Goal: Task Accomplishment & Management: Manage account settings

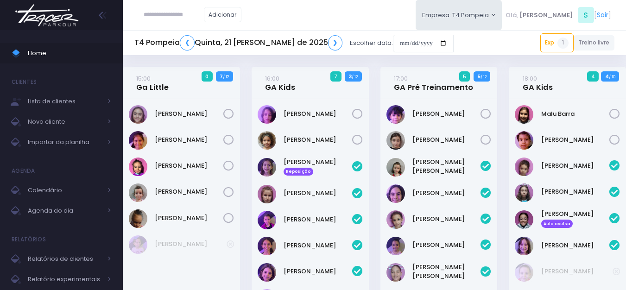
scroll to position [359, 0]
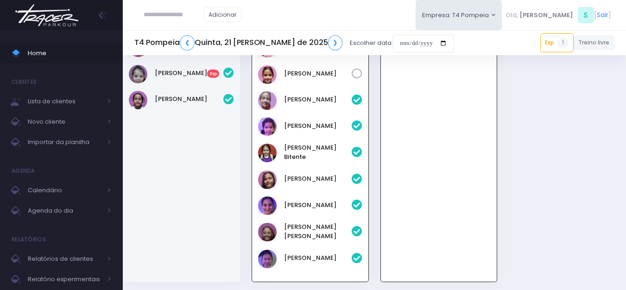
click at [51, 12] on img at bounding box center [47, 15] width 70 height 32
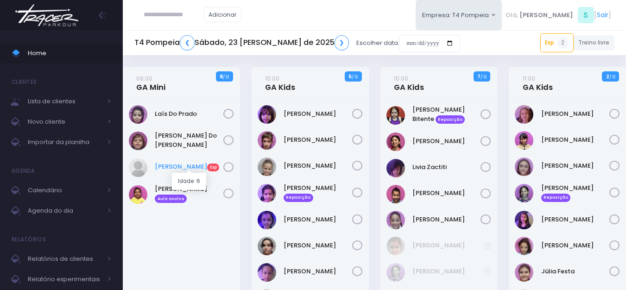
click at [167, 163] on link "Sophia Alves Exp" at bounding box center [189, 166] width 69 height 9
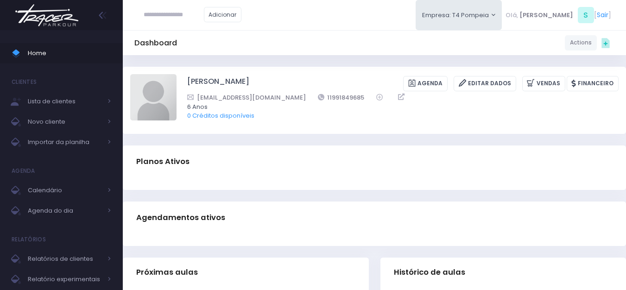
click at [60, 10] on img at bounding box center [47, 15] width 70 height 32
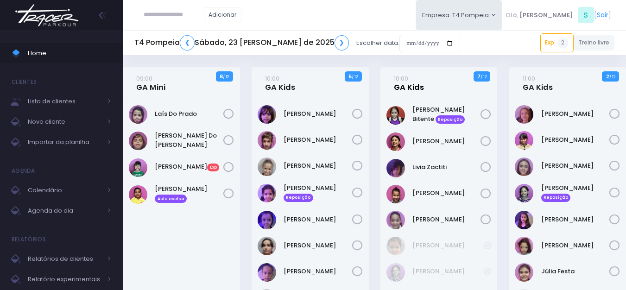
click at [404, 84] on link "10:00 GA Kids" at bounding box center [409, 83] width 30 height 19
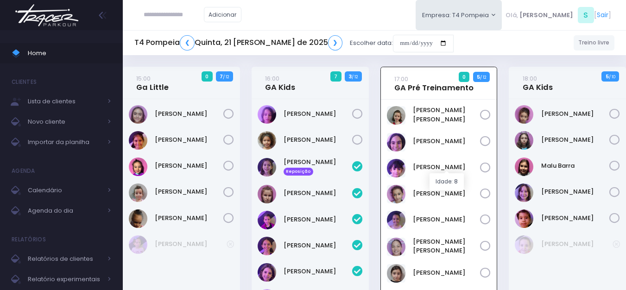
scroll to position [20, 0]
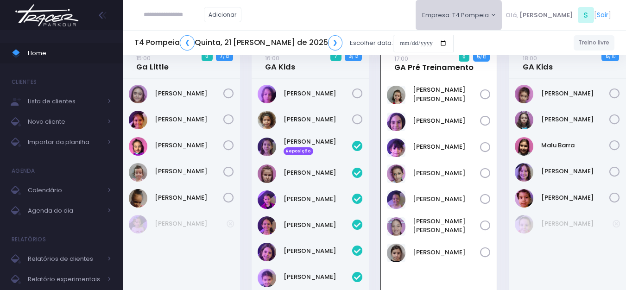
click at [484, 9] on button "Empresa: T4 Pompeia" at bounding box center [458, 15] width 87 height 30
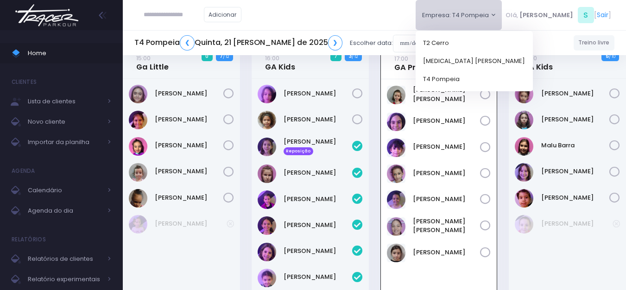
click at [495, 143] on div "Ana Carolina Marucci" at bounding box center [439, 202] width 116 height 247
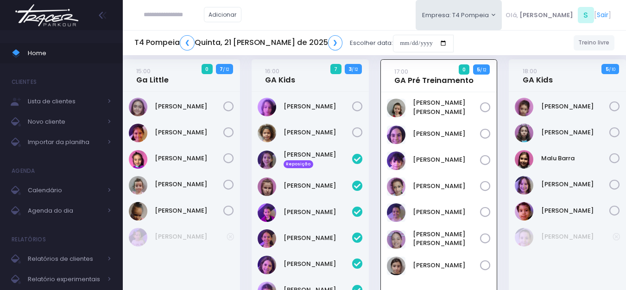
scroll to position [0, 0]
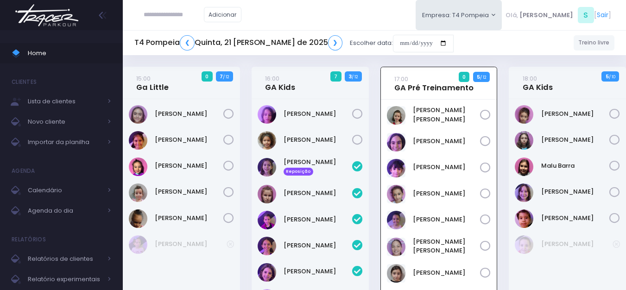
click at [50, 12] on img at bounding box center [47, 15] width 70 height 32
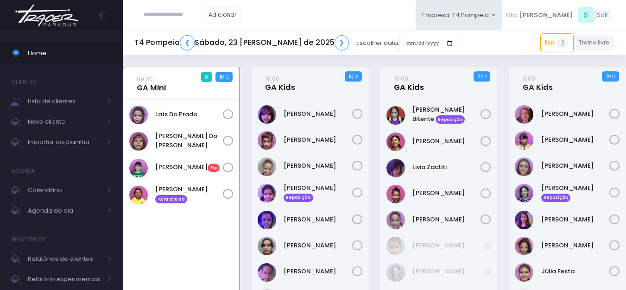
click at [409, 85] on link "10:00 GA Kids" at bounding box center [409, 83] width 30 height 19
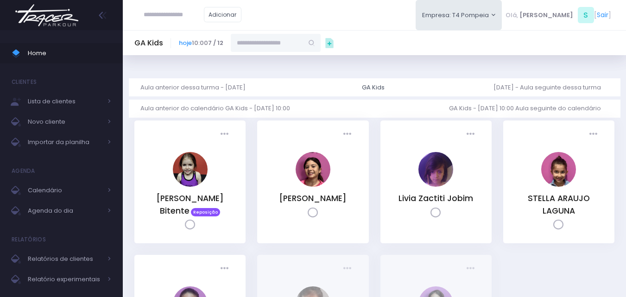
click at [270, 38] on input "text" at bounding box center [267, 43] width 72 height 18
paste input "**********"
type input "**********"
click at [73, 139] on span "Importar da planilha" at bounding box center [65, 142] width 74 height 12
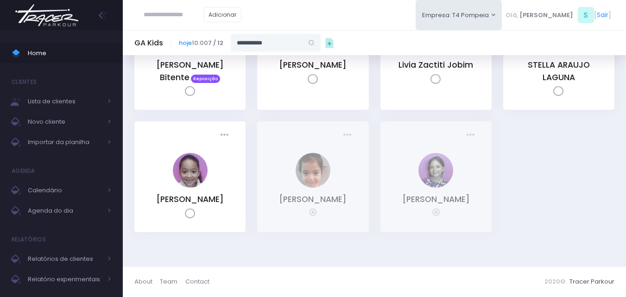
scroll to position [143, 0]
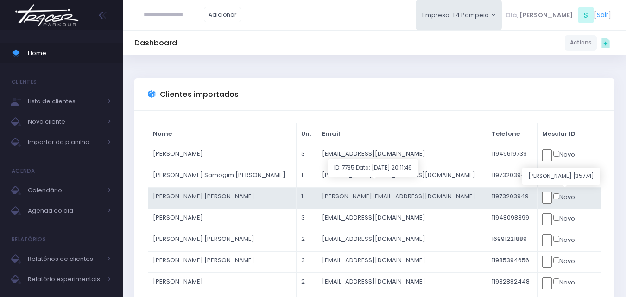
click at [550, 199] on input "text" at bounding box center [547, 198] width 10 height 12
click at [542, 199] on input "text" at bounding box center [547, 198] width 10 height 12
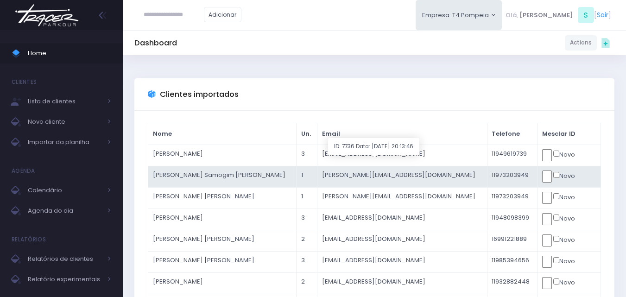
click input "submit" at bounding box center [0, 0] width 0 height 0
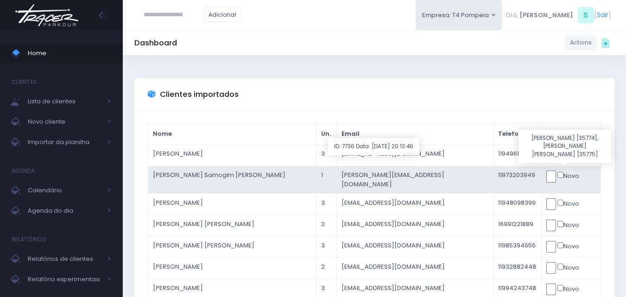
click at [546, 176] on input "text" at bounding box center [551, 176] width 10 height 12
click input "submit" at bounding box center [0, 0] width 0 height 0
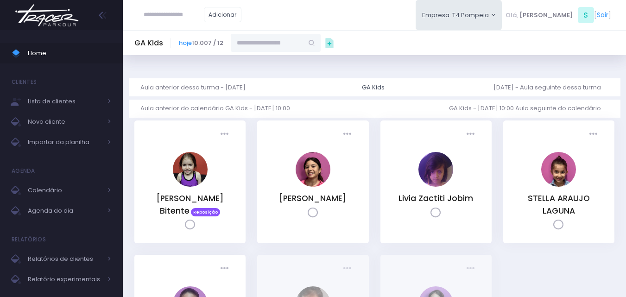
click at [302, 45] on input "text" at bounding box center [267, 43] width 72 height 18
paste input "**********"
click at [302, 60] on link "[PERSON_NAME]" at bounding box center [276, 59] width 54 height 9
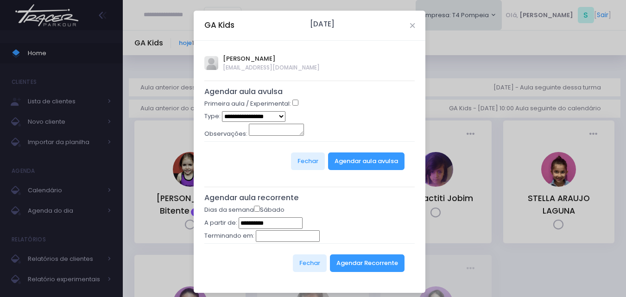
type input "**********"
select select "*"
click at [360, 167] on button "Agendar aula avulsa" at bounding box center [366, 161] width 76 height 18
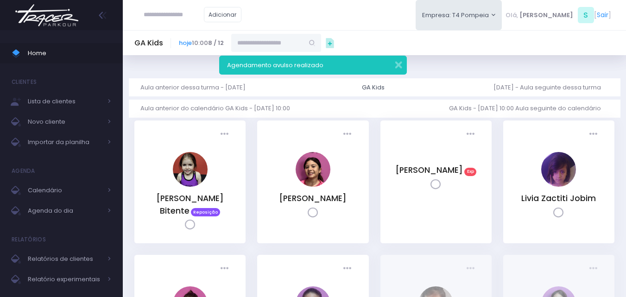
click at [292, 49] on input "text" at bounding box center [267, 43] width 72 height 18
click at [300, 89] on link "[PERSON_NAME]" at bounding box center [277, 93] width 54 height 9
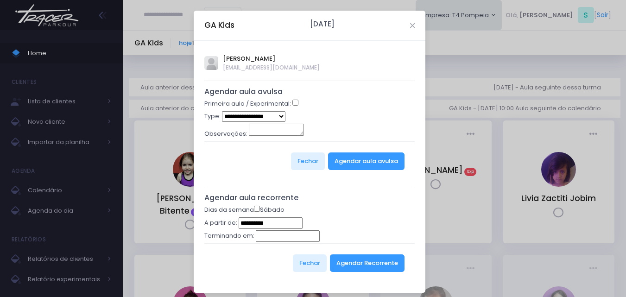
type input "**********"
select select "*"
click at [354, 160] on button "Agendar aula avulsa" at bounding box center [366, 161] width 76 height 18
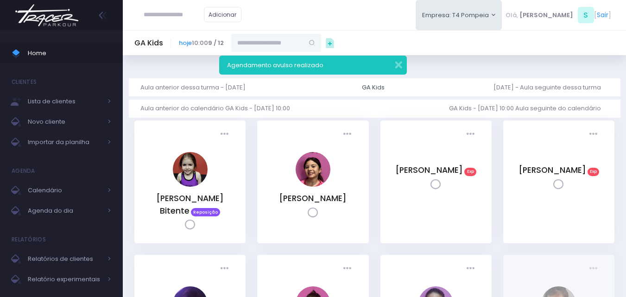
click at [303, 39] on input "text" at bounding box center [267, 43] width 72 height 18
paste input "**********"
type input "**********"
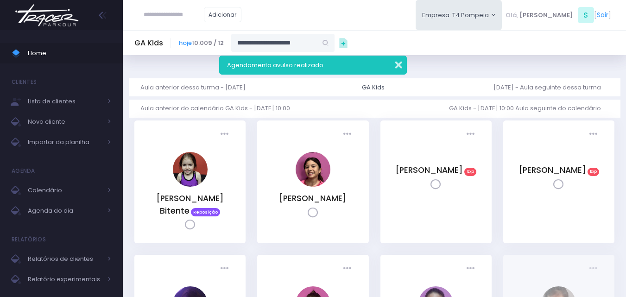
click at [399, 63] on button "button" at bounding box center [392, 63] width 19 height 11
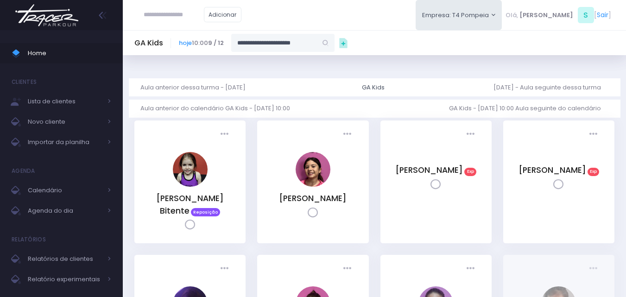
click at [310, 46] on input "**********" at bounding box center [274, 43] width 86 height 18
click at [317, 61] on link "[PERSON_NAME]" at bounding box center [283, 59] width 67 height 9
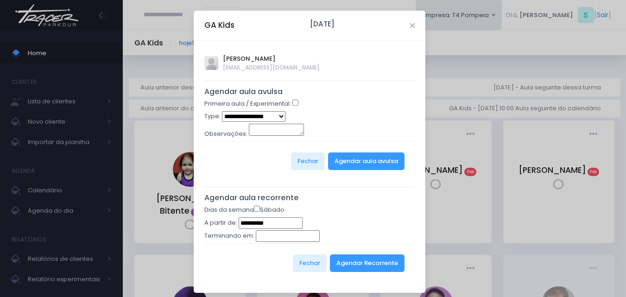
select select "*"
click at [359, 161] on button "Agendar aula avulsa" at bounding box center [366, 161] width 76 height 18
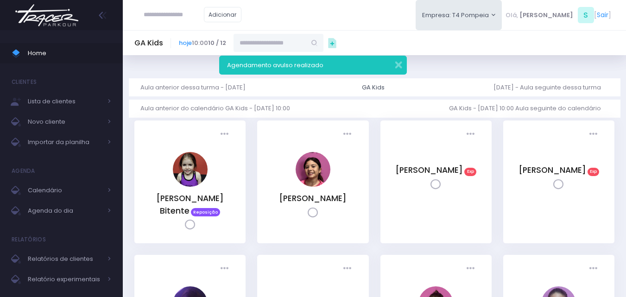
click at [63, 25] on img at bounding box center [47, 15] width 70 height 32
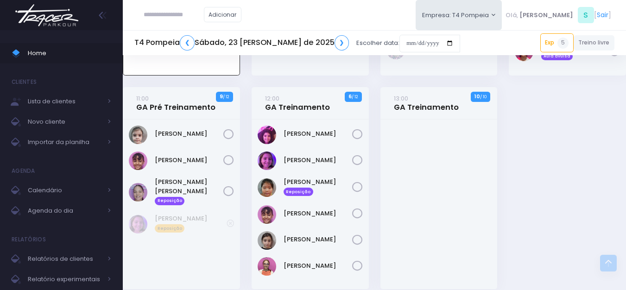
scroll to position [351, 0]
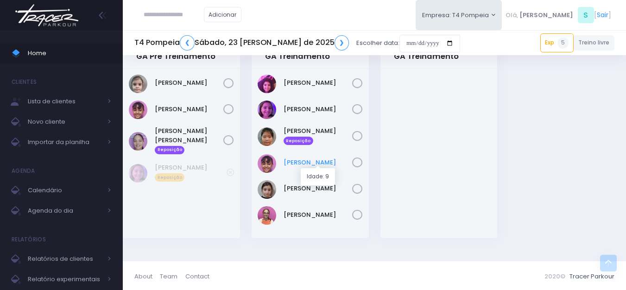
click at [303, 161] on link "[PERSON_NAME]" at bounding box center [317, 162] width 69 height 9
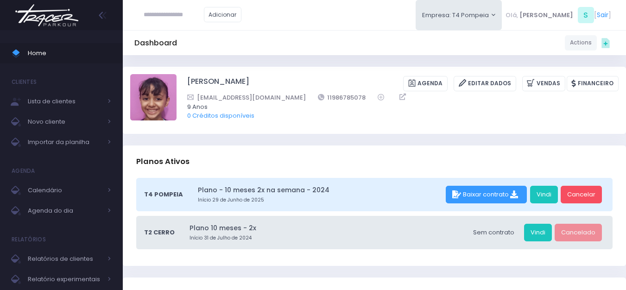
scroll to position [232, 0]
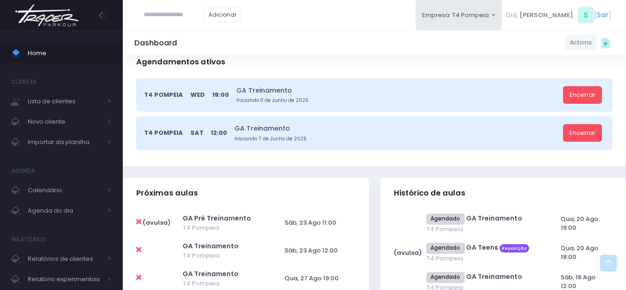
click at [138, 221] on icon at bounding box center [138, 221] width 5 height 7
type input "**********"
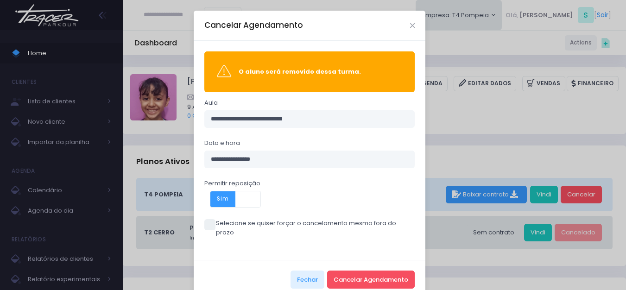
click at [204, 224] on span at bounding box center [209, 224] width 11 height 11
click at [380, 270] on button "Cancelar Agendamento" at bounding box center [371, 279] width 88 height 18
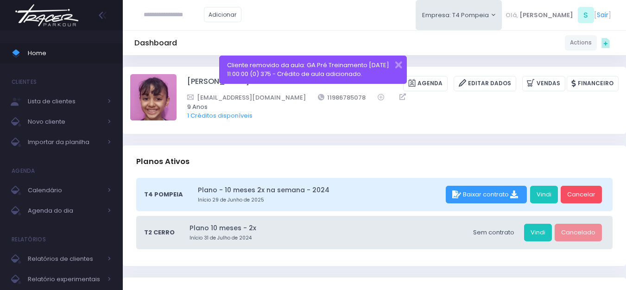
click at [44, 15] on img at bounding box center [47, 15] width 70 height 32
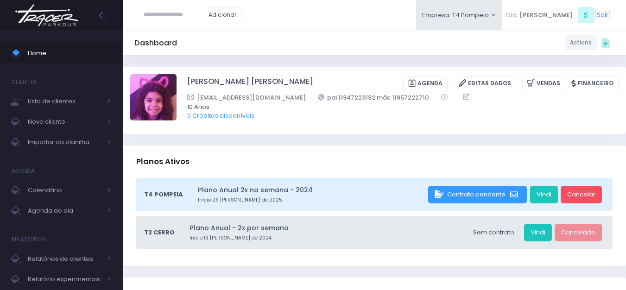
click at [47, 17] on img at bounding box center [47, 15] width 70 height 32
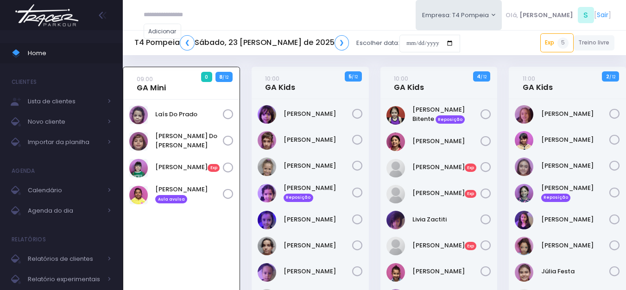
scroll to position [67, 0]
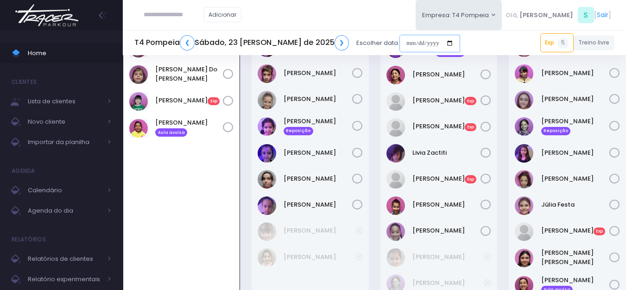
click at [399, 44] on input "date" at bounding box center [429, 44] width 61 height 18
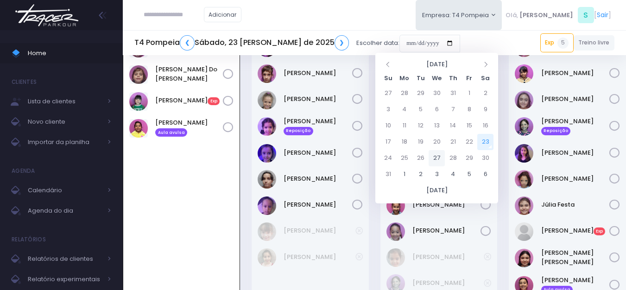
click at [436, 157] on td "27" at bounding box center [436, 158] width 16 height 16
type input "**********"
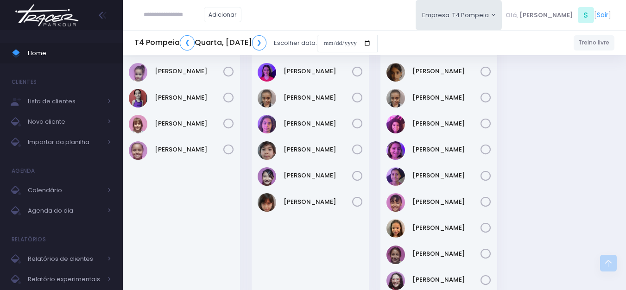
scroll to position [209, 0]
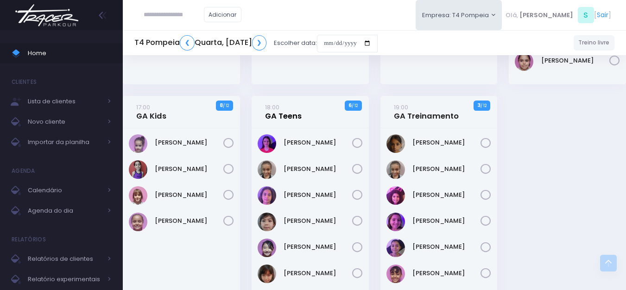
click at [283, 114] on link "18:00 GA Teens" at bounding box center [283, 111] width 37 height 19
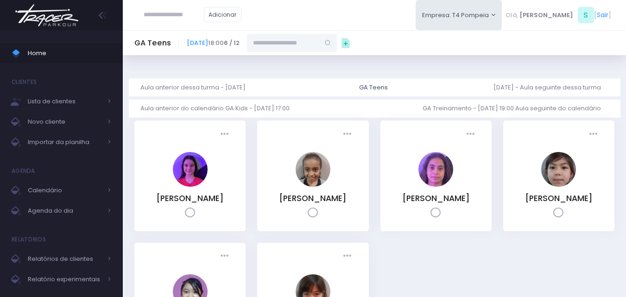
paste input "**********"
click at [327, 42] on input "**********" at bounding box center [290, 43] width 86 height 18
drag, startPoint x: 377, startPoint y: 44, endPoint x: 335, endPoint y: 2, distance: 59.0
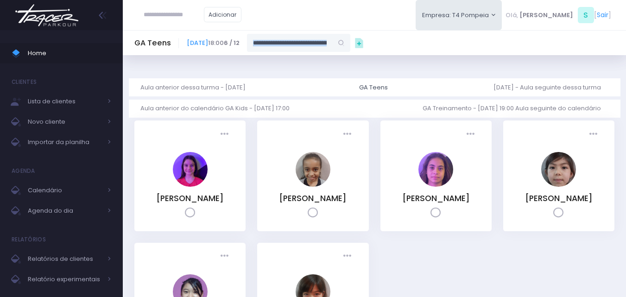
click at [326, 29] on div "Adicionar [GEOGRAPHIC_DATA][MEDICAL_DATA]" at bounding box center [313, 209] width 626 height 418
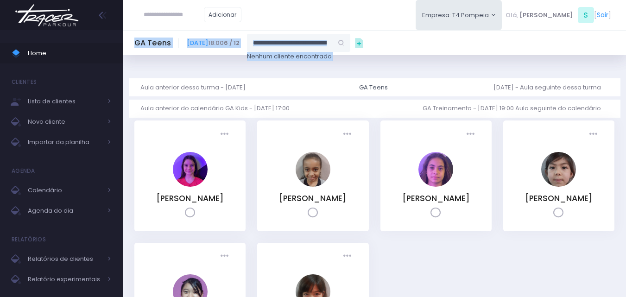
click at [333, 45] on input "**********" at bounding box center [290, 43] width 86 height 18
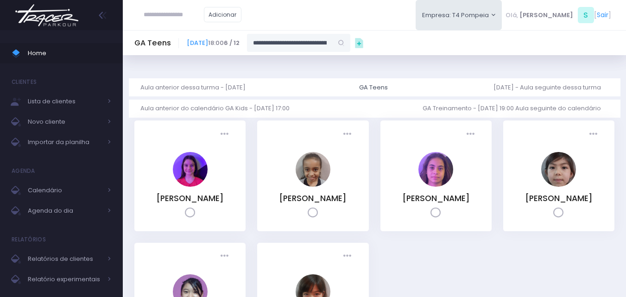
click at [411, 61] on div "Dashboard Actions Choose Label: Customer Partner Suplier Member Staff Add new" at bounding box center [374, 221] width 503 height 333
click at [350, 41] on div "**********" at bounding box center [298, 43] width 103 height 18
drag, startPoint x: 303, startPoint y: 46, endPoint x: 381, endPoint y: 31, distance: 79.8
click at [350, 42] on div "**********" at bounding box center [298, 43] width 103 height 18
type input "**"
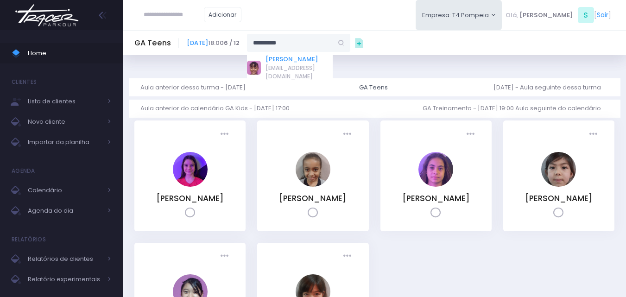
click at [321, 57] on link "[PERSON_NAME]" at bounding box center [298, 59] width 67 height 9
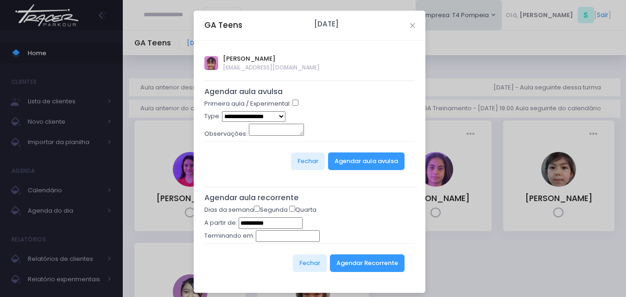
type input "**********"
click at [259, 118] on select "**********" at bounding box center [253, 116] width 63 height 11
select select "*"
click at [222, 111] on select "**********" at bounding box center [253, 116] width 63 height 11
click at [346, 164] on button "Agendar aula avulsa" at bounding box center [366, 161] width 76 height 18
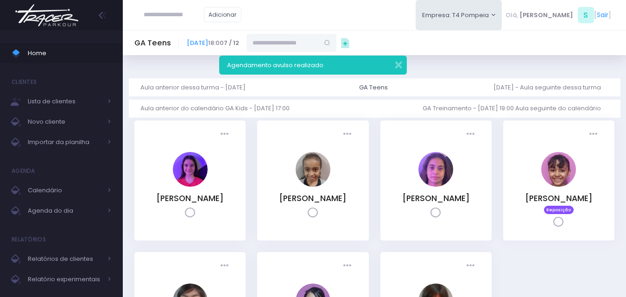
click at [44, 22] on img at bounding box center [47, 15] width 70 height 32
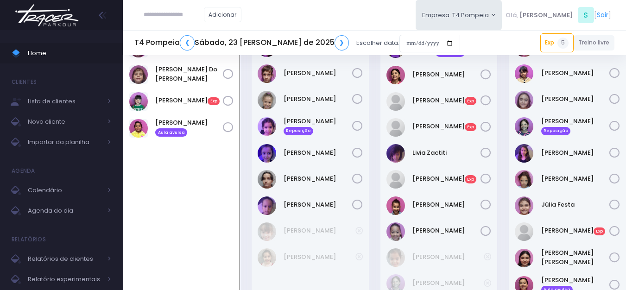
scroll to position [67, 0]
click at [63, 12] on img at bounding box center [47, 15] width 70 height 32
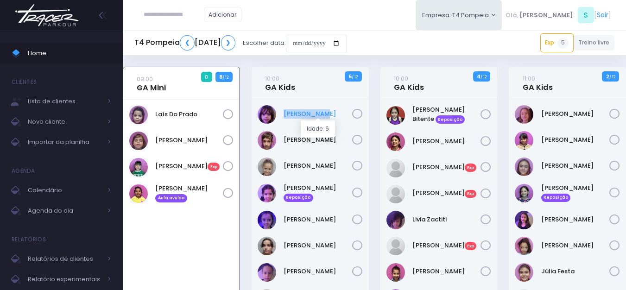
drag, startPoint x: 282, startPoint y: 114, endPoint x: 333, endPoint y: 114, distance: 51.0
click at [333, 114] on div "[PERSON_NAME]" at bounding box center [310, 114] width 105 height 19
copy link "[PERSON_NAME]"
drag, startPoint x: 281, startPoint y: 140, endPoint x: 333, endPoint y: 138, distance: 52.9
click at [333, 138] on div "[PERSON_NAME]" at bounding box center [310, 140] width 105 height 19
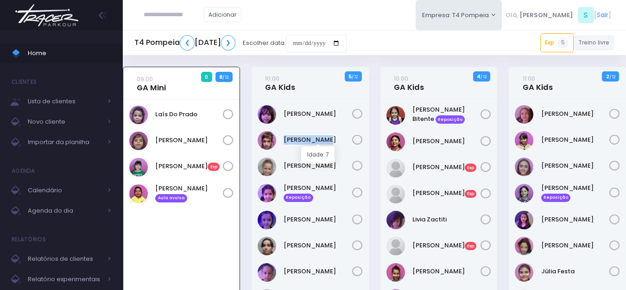
copy link "Carmen Borga"
drag, startPoint x: 278, startPoint y: 163, endPoint x: 334, endPoint y: 162, distance: 56.5
click at [334, 162] on div "Cecília Mello" at bounding box center [310, 166] width 105 height 19
copy div "Cecília Mello"
drag, startPoint x: 279, startPoint y: 190, endPoint x: 316, endPoint y: 195, distance: 37.9
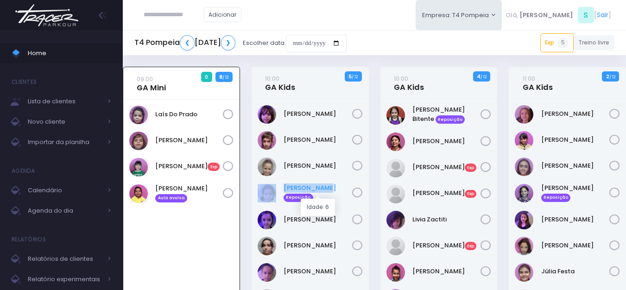
click at [321, 193] on div "Clara Souza Reposição" at bounding box center [310, 193] width 105 height 20
copy div "[PERSON_NAME]"
drag, startPoint x: 283, startPoint y: 218, endPoint x: 350, endPoint y: 218, distance: 67.2
click at [350, 218] on div "Helena Mendes" at bounding box center [310, 220] width 105 height 19
copy link "Helena Mendes"
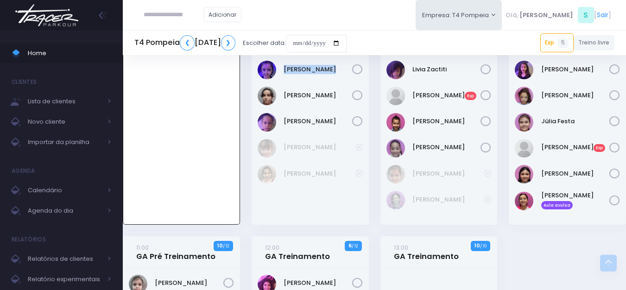
scroll to position [46, 0]
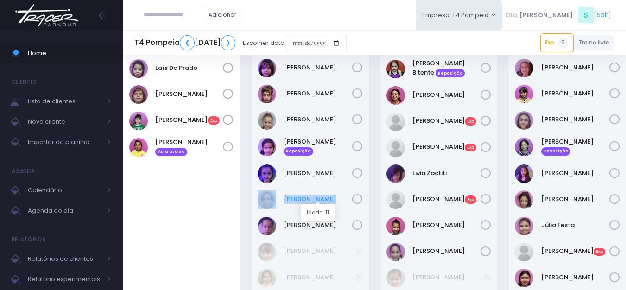
drag, startPoint x: 294, startPoint y: 197, endPoint x: 331, endPoint y: 197, distance: 37.1
click at [331, 197] on div "Luiza Lobello" at bounding box center [310, 199] width 105 height 19
copy div "Luiza Lobello"
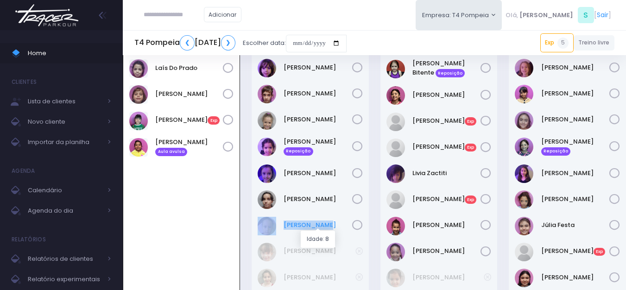
drag, startPoint x: 279, startPoint y: 222, endPoint x: 346, endPoint y: 222, distance: 66.7
click at [346, 222] on div "Naya Miranda" at bounding box center [310, 226] width 105 height 19
copy div "Naya Miranda"
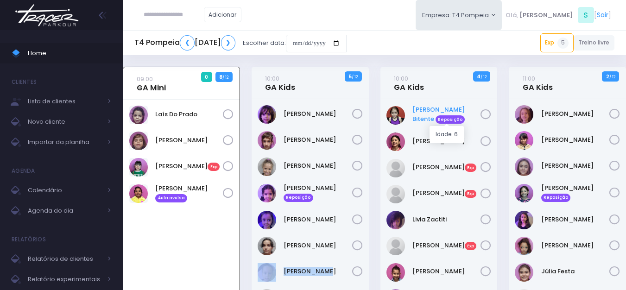
drag, startPoint x: 422, startPoint y: 109, endPoint x: 439, endPoint y: 121, distance: 20.3
click at [439, 121] on div "Helena Macedo Bitente Reposição" at bounding box center [438, 115] width 105 height 20
copy div "Helena Macedo Bitente R"
drag, startPoint x: 412, startPoint y: 140, endPoint x: 480, endPoint y: 140, distance: 67.6
click at [480, 140] on div "[PERSON_NAME]" at bounding box center [438, 141] width 105 height 19
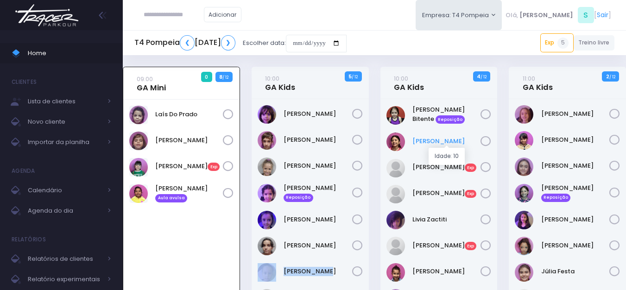
copy link "[PERSON_NAME]"
drag, startPoint x: 410, startPoint y: 219, endPoint x: 467, endPoint y: 216, distance: 56.6
click at [467, 216] on div "Livia Zactiti" at bounding box center [438, 220] width 105 height 19
copy link "Livia Zactiti"
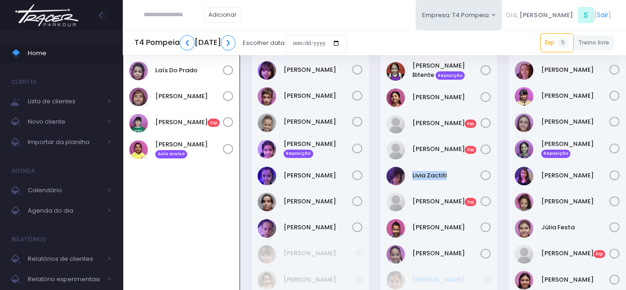
scroll to position [93, 0]
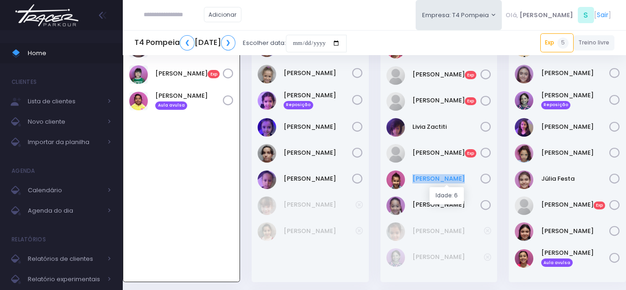
drag, startPoint x: 409, startPoint y: 179, endPoint x: 469, endPoint y: 176, distance: 59.3
click at [469, 176] on div "Stella Araujo" at bounding box center [438, 179] width 105 height 19
drag, startPoint x: 410, startPoint y: 207, endPoint x: 473, endPoint y: 208, distance: 63.0
click at [473, 208] on div "Sofia Sandes" at bounding box center [438, 205] width 105 height 19
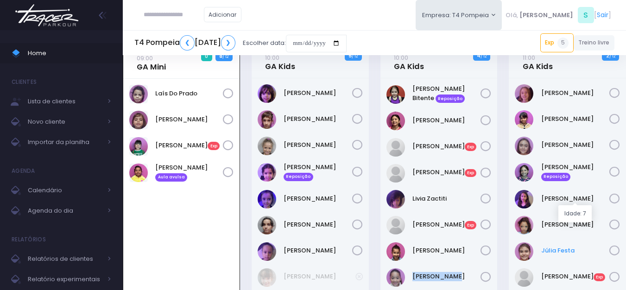
scroll to position [0, 0]
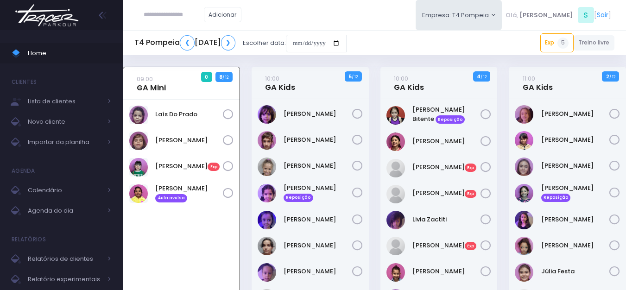
drag, startPoint x: 547, startPoint y: 107, endPoint x: 605, endPoint y: 101, distance: 58.7
click at [605, 101] on div "Aurora Andreoni" at bounding box center [567, 237] width 117 height 276
drag, startPoint x: 537, startPoint y: 135, endPoint x: 586, endPoint y: 133, distance: 49.2
click at [586, 133] on div "Clarice Lopes" at bounding box center [567, 140] width 105 height 19
drag, startPoint x: 538, startPoint y: 188, endPoint x: 599, endPoint y: 188, distance: 60.7
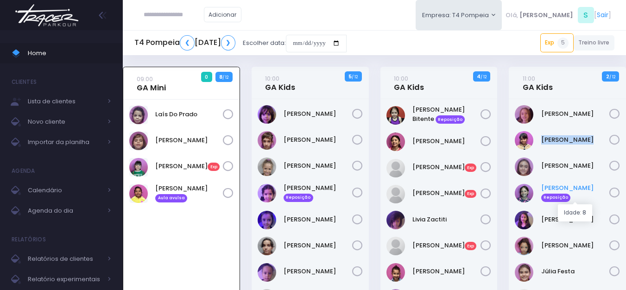
click at [599, 188] on div "Irene Zylbersztajn Reposição" at bounding box center [567, 193] width 105 height 20
drag, startPoint x: 539, startPoint y: 219, endPoint x: 596, endPoint y: 218, distance: 56.5
click at [596, 218] on div "[PERSON_NAME]" at bounding box center [567, 220] width 105 height 19
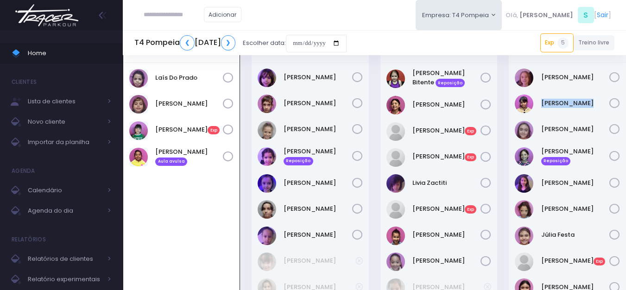
scroll to position [46, 0]
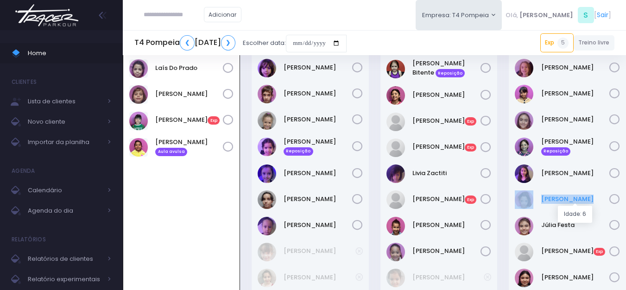
drag, startPoint x: 536, startPoint y: 195, endPoint x: 596, endPoint y: 196, distance: 59.8
click at [596, 196] on div "[PERSON_NAME]" at bounding box center [567, 199] width 105 height 19
drag, startPoint x: 535, startPoint y: 224, endPoint x: 596, endPoint y: 224, distance: 61.1
click at [596, 224] on div "Júlia Festa" at bounding box center [567, 226] width 105 height 19
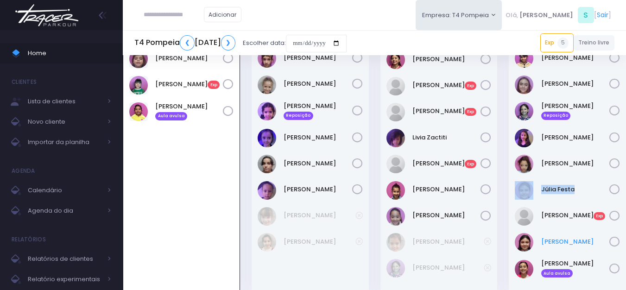
scroll to position [93, 0]
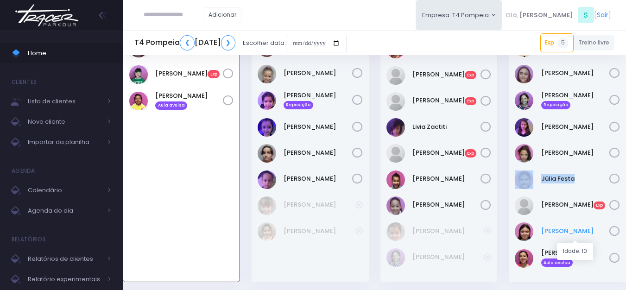
drag, startPoint x: 543, startPoint y: 227, endPoint x: 587, endPoint y: 236, distance: 45.4
click at [588, 236] on div "[PERSON_NAME] [PERSON_NAME]" at bounding box center [567, 231] width 105 height 19
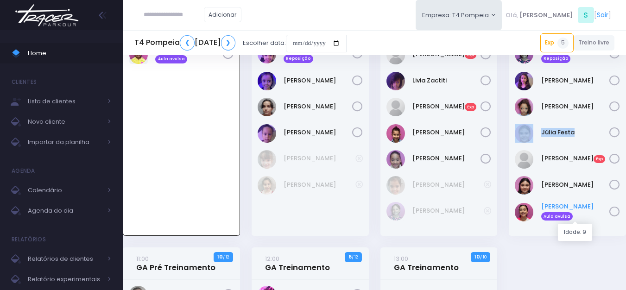
drag, startPoint x: 539, startPoint y: 208, endPoint x: 592, endPoint y: 203, distance: 53.5
click at [592, 203] on div "Mariah Oliveira Aula avulsa" at bounding box center [567, 212] width 105 height 20
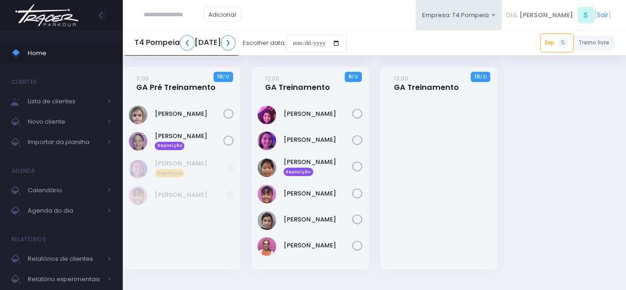
scroll to position [324, 0]
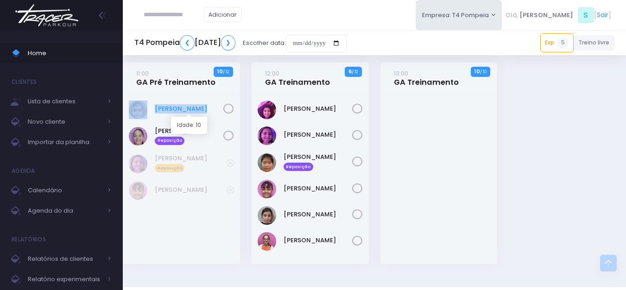
drag, startPoint x: 148, startPoint y: 110, endPoint x: 214, endPoint y: 112, distance: 65.3
click at [214, 112] on div "[PERSON_NAME]" at bounding box center [181, 110] width 105 height 19
drag, startPoint x: 277, startPoint y: 107, endPoint x: 345, endPoint y: 114, distance: 67.5
click at [345, 114] on div "[PERSON_NAME]" at bounding box center [310, 110] width 105 height 19
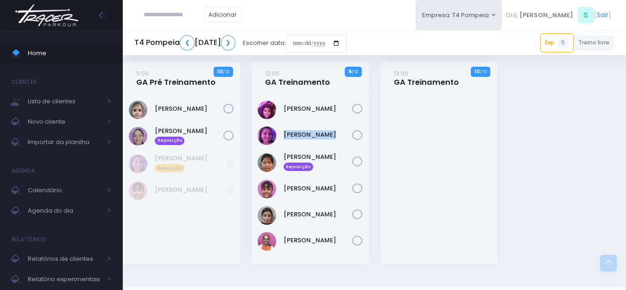
drag, startPoint x: 282, startPoint y: 135, endPoint x: 352, endPoint y: 132, distance: 70.0
click at [352, 132] on div "[PERSON_NAME]" at bounding box center [310, 135] width 105 height 19
drag, startPoint x: 277, startPoint y: 163, endPoint x: 320, endPoint y: 161, distance: 43.1
click at [320, 161] on div "Júlia Ayumi Reposição" at bounding box center [310, 162] width 105 height 20
drag, startPoint x: 279, startPoint y: 189, endPoint x: 337, endPoint y: 198, distance: 58.6
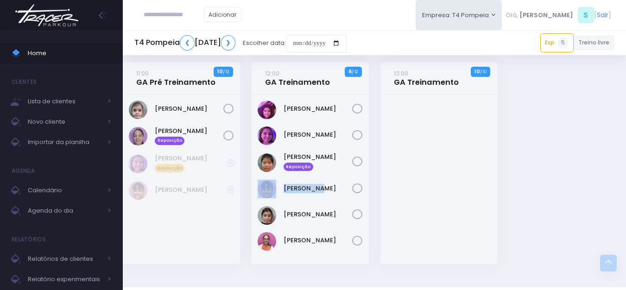
click at [337, 198] on div "[PERSON_NAME]" at bounding box center [310, 189] width 105 height 19
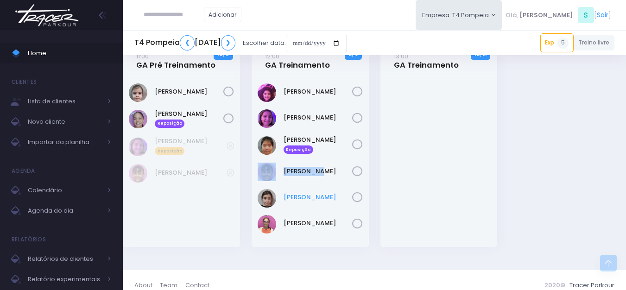
scroll to position [351, 0]
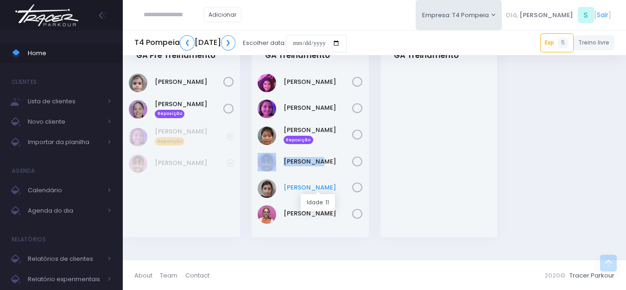
drag, startPoint x: 280, startPoint y: 185, endPoint x: 346, endPoint y: 183, distance: 65.3
click at [346, 183] on div "[PERSON_NAME]" at bounding box center [310, 188] width 105 height 19
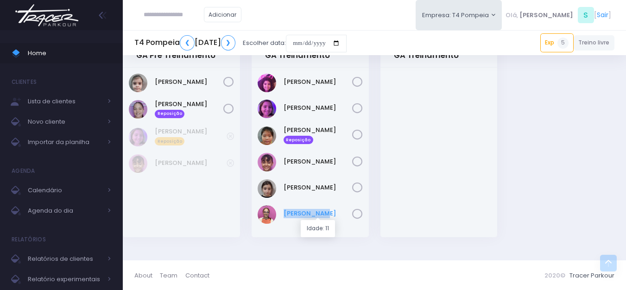
drag, startPoint x: 280, startPoint y: 212, endPoint x: 325, endPoint y: 216, distance: 44.6
click at [325, 216] on div "[PERSON_NAME]" at bounding box center [310, 214] width 105 height 19
drag, startPoint x: 279, startPoint y: 163, endPoint x: 329, endPoint y: 162, distance: 49.6
click at [330, 163] on div "[PERSON_NAME]" at bounding box center [310, 162] width 105 height 19
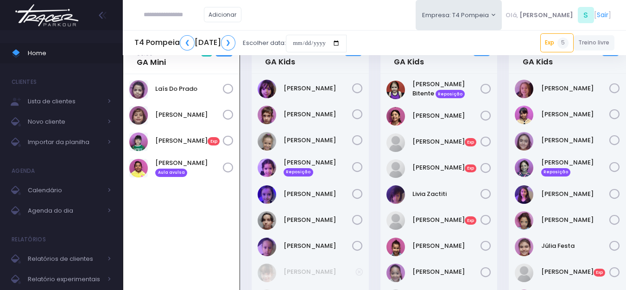
scroll to position [0, 0]
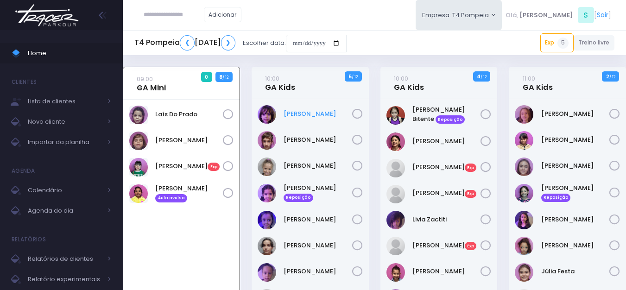
click at [327, 118] on body "Home Clientes Lista de clientes Novo cliente" at bounding box center [313, 145] width 626 height 290
drag, startPoint x: 283, startPoint y: 140, endPoint x: 340, endPoint y: 137, distance: 56.6
click at [340, 138] on div "[PERSON_NAME]" at bounding box center [310, 140] width 105 height 19
drag, startPoint x: 279, startPoint y: 167, endPoint x: 332, endPoint y: 167, distance: 52.8
click at [332, 167] on div "[PERSON_NAME]" at bounding box center [310, 166] width 105 height 19
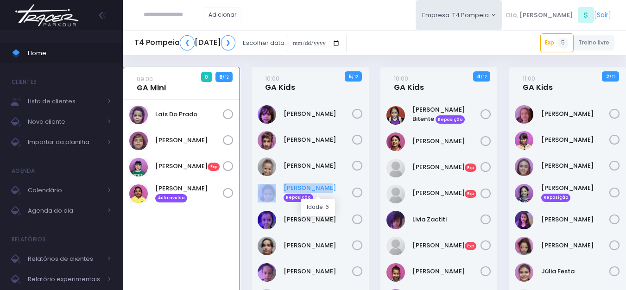
drag, startPoint x: 278, startPoint y: 194, endPoint x: 322, endPoint y: 195, distance: 44.0
click at [322, 195] on div "Clara Souza Reposição" at bounding box center [310, 193] width 105 height 20
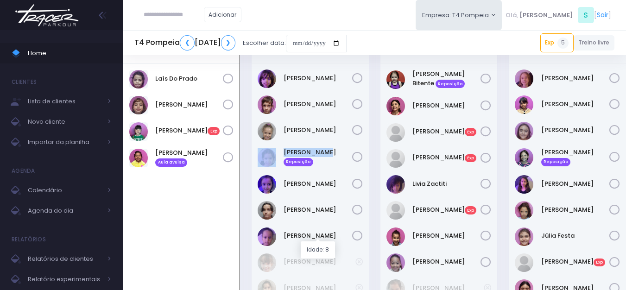
scroll to position [93, 0]
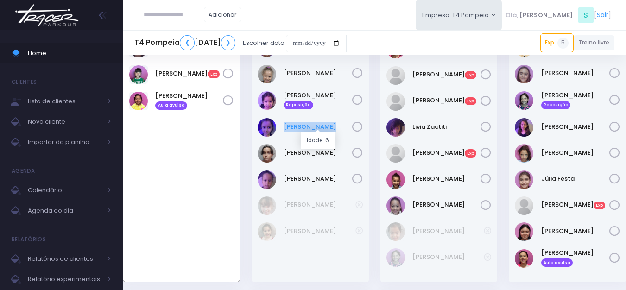
drag, startPoint x: 283, startPoint y: 122, endPoint x: 337, endPoint y: 123, distance: 54.2
click at [337, 123] on div "[PERSON_NAME]" at bounding box center [310, 127] width 105 height 19
drag, startPoint x: 280, startPoint y: 149, endPoint x: 338, endPoint y: 152, distance: 58.0
click at [338, 152] on div "[PERSON_NAME]" at bounding box center [310, 153] width 105 height 19
drag, startPoint x: 292, startPoint y: 177, endPoint x: 332, endPoint y: 177, distance: 39.8
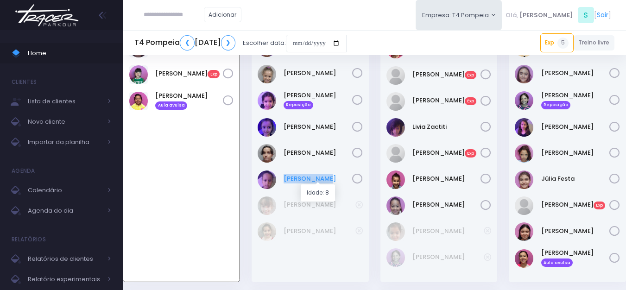
click at [332, 177] on div "[PERSON_NAME]" at bounding box center [310, 179] width 105 height 19
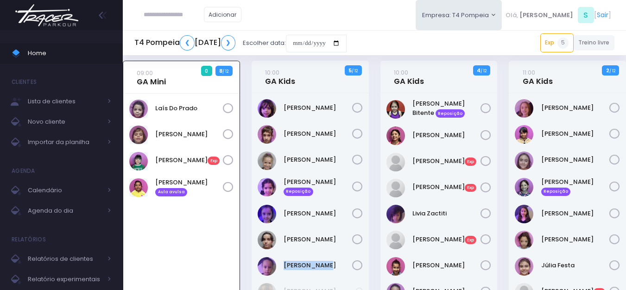
scroll to position [0, 0]
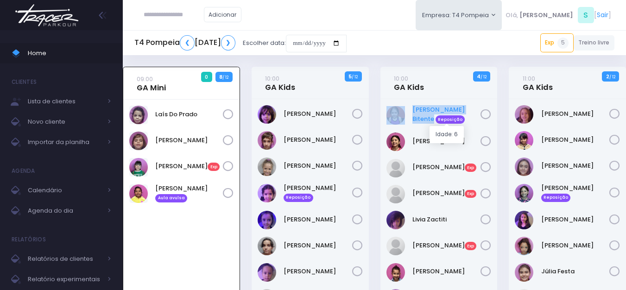
drag, startPoint x: 407, startPoint y: 104, endPoint x: 433, endPoint y: 117, distance: 28.6
click at [433, 117] on div "Helena Macedo Bitente Reposição" at bounding box center [438, 237] width 117 height 276
click at [377, 92] on div "10:00 GA Kids 4 / 12 Reposição" at bounding box center [438, 227] width 129 height 320
drag, startPoint x: 425, startPoint y: 114, endPoint x: 430, endPoint y: 121, distance: 8.6
click at [430, 121] on div "Helena Macedo Bitente Reposição" at bounding box center [438, 115] width 105 height 20
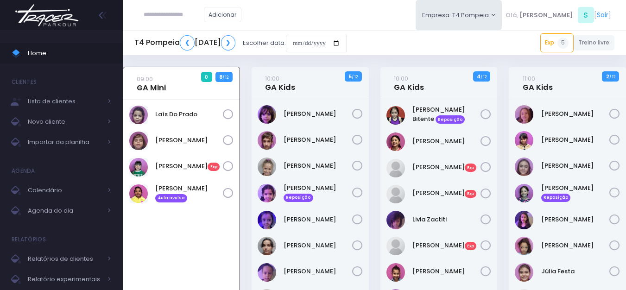
click at [439, 90] on div "10:00 GA Kids 4 / 12" at bounding box center [438, 83] width 117 height 32
drag, startPoint x: 408, startPoint y: 107, endPoint x: 433, endPoint y: 118, distance: 27.6
click at [433, 118] on div "Helena Macedo Bitente Reposição" at bounding box center [438, 115] width 105 height 20
drag, startPoint x: 417, startPoint y: 142, endPoint x: 464, endPoint y: 141, distance: 46.8
click at [464, 141] on div "[PERSON_NAME]" at bounding box center [438, 141] width 105 height 19
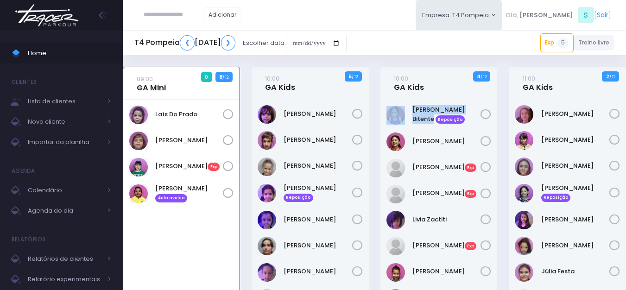
scroll to position [46, 0]
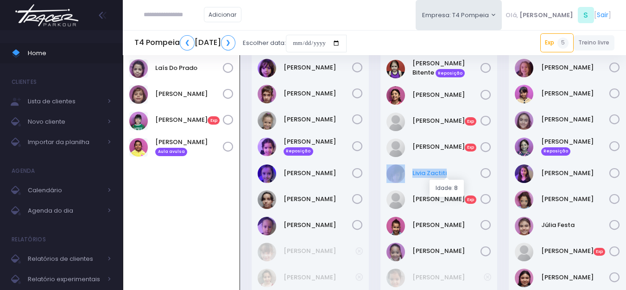
drag, startPoint x: 408, startPoint y: 174, endPoint x: 457, endPoint y: 174, distance: 49.1
click at [457, 174] on div "Livia Zactiti" at bounding box center [438, 173] width 105 height 19
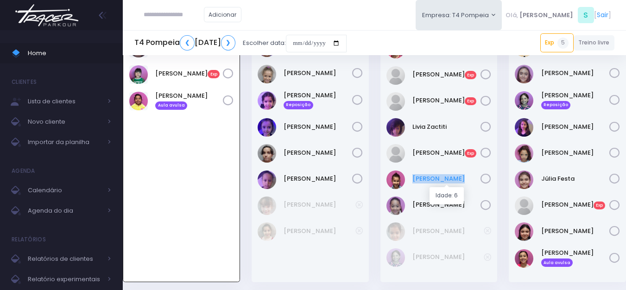
drag, startPoint x: 411, startPoint y: 181, endPoint x: 458, endPoint y: 176, distance: 47.5
click at [458, 176] on div "[PERSON_NAME]" at bounding box center [438, 179] width 105 height 19
drag, startPoint x: 408, startPoint y: 202, endPoint x: 459, endPoint y: 204, distance: 51.0
click at [459, 204] on div "[PERSON_NAME]" at bounding box center [438, 205] width 105 height 19
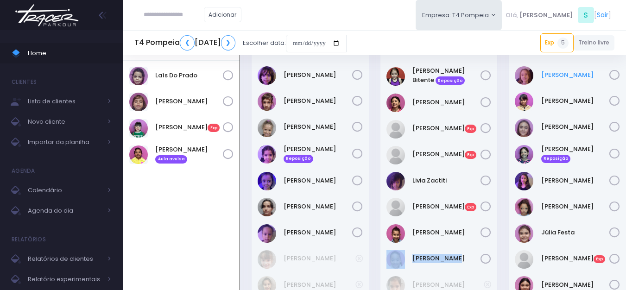
scroll to position [0, 0]
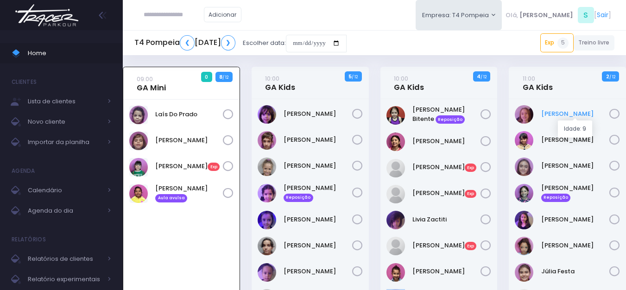
drag, startPoint x: 566, startPoint y: 111, endPoint x: 595, endPoint y: 109, distance: 28.3
click at [595, 109] on div "[PERSON_NAME]" at bounding box center [567, 114] width 105 height 19
drag, startPoint x: 536, startPoint y: 138, endPoint x: 610, endPoint y: 142, distance: 73.3
click at [610, 142] on div "[PERSON_NAME]" at bounding box center [567, 140] width 105 height 19
click at [608, 199] on div "Irene Zylbersztajn Reposição" at bounding box center [567, 193] width 105 height 20
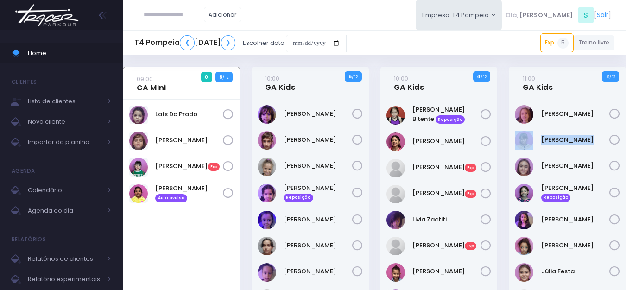
scroll to position [46, 0]
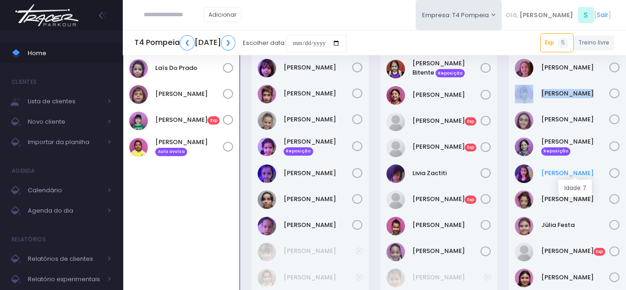
drag, startPoint x: 543, startPoint y: 171, endPoint x: 586, endPoint y: 175, distance: 43.2
click at [586, 175] on div "[PERSON_NAME]" at bounding box center [567, 173] width 105 height 19
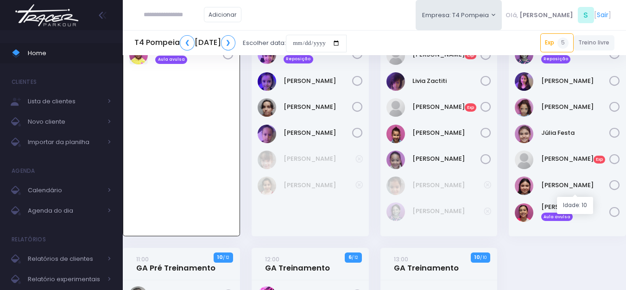
scroll to position [139, 0]
drag, startPoint x: 540, startPoint y: 107, endPoint x: 586, endPoint y: 107, distance: 45.9
click at [586, 107] on div "[PERSON_NAME]" at bounding box center [567, 107] width 105 height 19
drag, startPoint x: 540, startPoint y: 134, endPoint x: 582, endPoint y: 133, distance: 42.2
click at [586, 133] on div "Júlia Festa" at bounding box center [567, 133] width 105 height 19
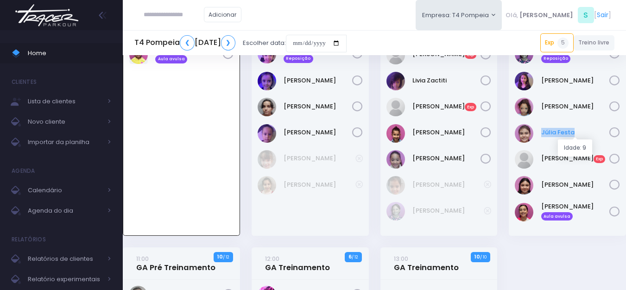
click at [582, 133] on link "Júlia Festa" at bounding box center [575, 132] width 69 height 9
drag, startPoint x: 538, startPoint y: 178, endPoint x: 593, endPoint y: 193, distance: 57.5
click at [593, 193] on div "[PERSON_NAME] [PERSON_NAME]" at bounding box center [567, 185] width 105 height 19
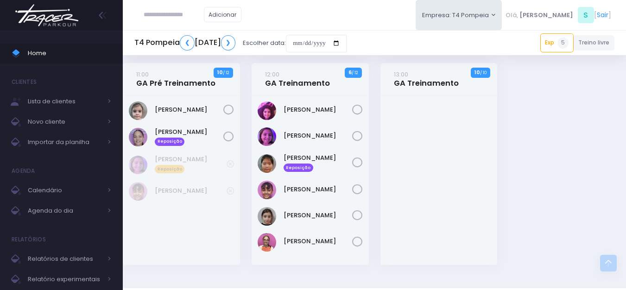
scroll to position [324, 0]
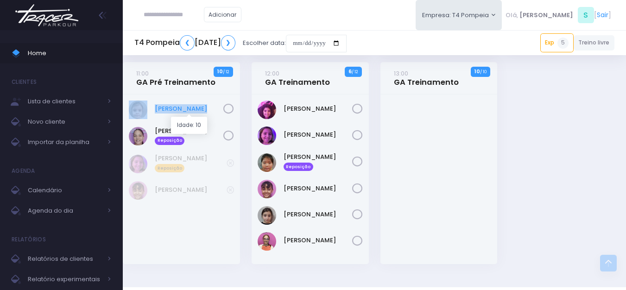
drag, startPoint x: 150, startPoint y: 107, endPoint x: 218, endPoint y: 113, distance: 67.9
click at [218, 113] on div "[PERSON_NAME]" at bounding box center [181, 110] width 105 height 19
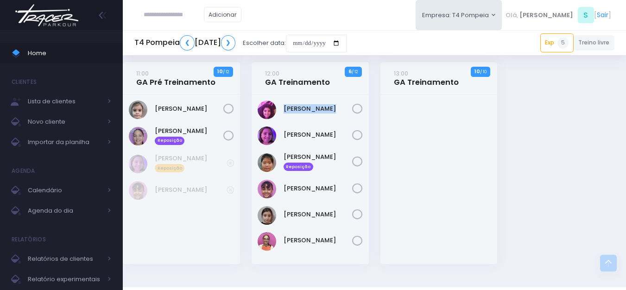
drag, startPoint x: 282, startPoint y: 108, endPoint x: 352, endPoint y: 108, distance: 69.9
click at [352, 108] on div "[PERSON_NAME]" at bounding box center [310, 110] width 105 height 19
drag, startPoint x: 282, startPoint y: 135, endPoint x: 334, endPoint y: 136, distance: 52.3
click at [334, 136] on div "[PERSON_NAME]" at bounding box center [310, 135] width 105 height 19
drag, startPoint x: 283, startPoint y: 187, endPoint x: 324, endPoint y: 197, distance: 42.5
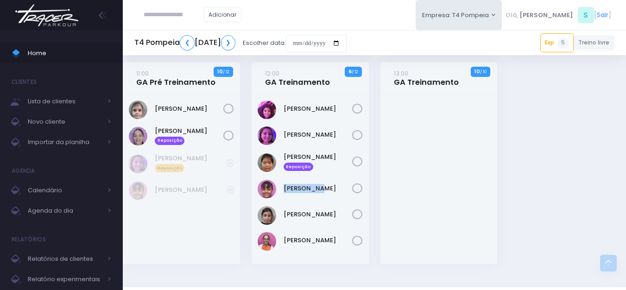
click at [324, 197] on div "[PERSON_NAME]" at bounding box center [310, 189] width 105 height 19
drag, startPoint x: 291, startPoint y: 214, endPoint x: 353, endPoint y: 214, distance: 62.1
click at [353, 214] on div "[PERSON_NAME]" at bounding box center [310, 215] width 105 height 19
drag, startPoint x: 283, startPoint y: 238, endPoint x: 352, endPoint y: 237, distance: 69.5
click at [352, 237] on div "[PERSON_NAME]" at bounding box center [310, 241] width 105 height 19
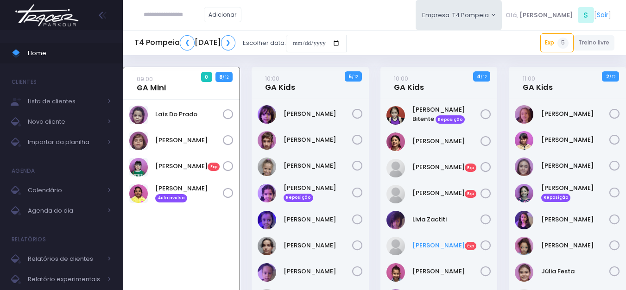
scroll to position [46, 0]
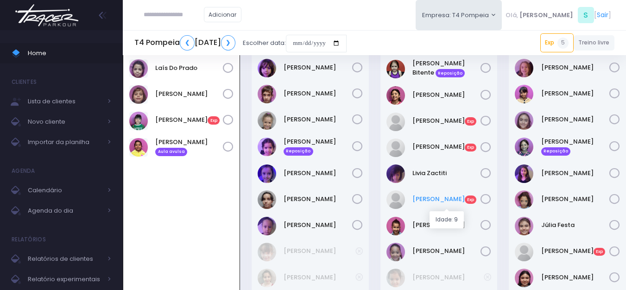
drag, startPoint x: 408, startPoint y: 193, endPoint x: 472, endPoint y: 191, distance: 64.9
click at [472, 191] on div "Manuela Samogim Exp" at bounding box center [438, 199] width 105 height 19
click at [429, 195] on link "Manuela Samogim Exp" at bounding box center [446, 199] width 69 height 9
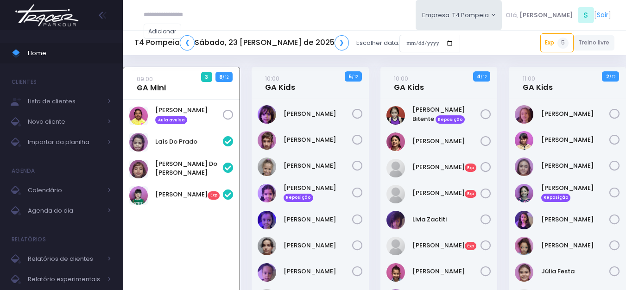
scroll to position [67, 0]
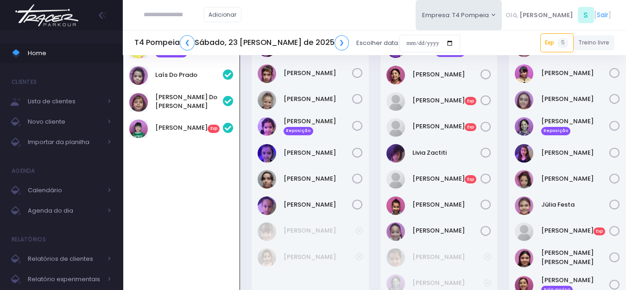
click at [58, 18] on img at bounding box center [47, 15] width 70 height 32
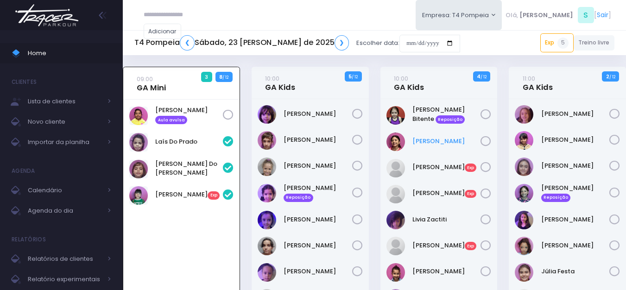
scroll to position [67, 0]
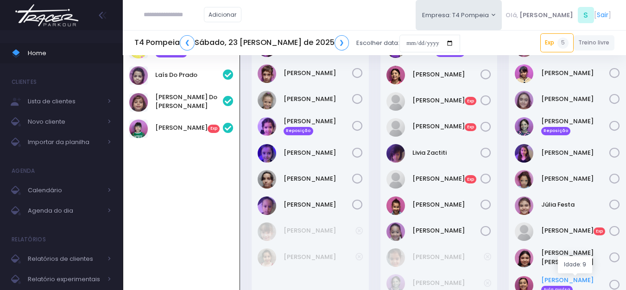
click at [564, 282] on link "Mariah Oliveira Aula avulsa" at bounding box center [575, 285] width 69 height 19
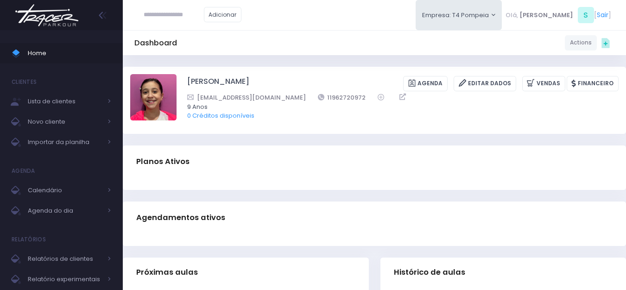
click at [89, 12] on div at bounding box center [61, 15] width 123 height 30
click at [43, 25] on img at bounding box center [47, 15] width 70 height 32
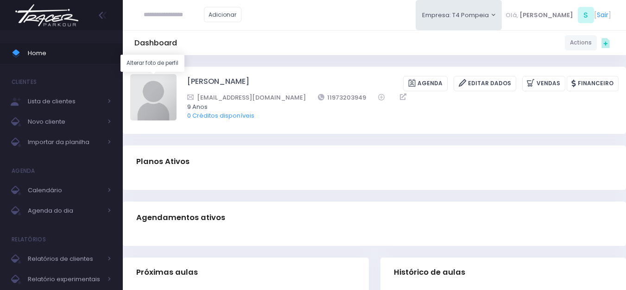
click at [151, 94] on img at bounding box center [153, 97] width 46 height 46
click at [176, 74] on input "file" at bounding box center [176, 74] width 0 height 0
type input "**********"
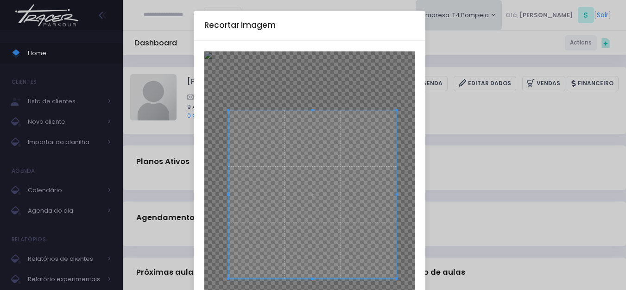
click at [311, 176] on span at bounding box center [312, 194] width 169 height 169
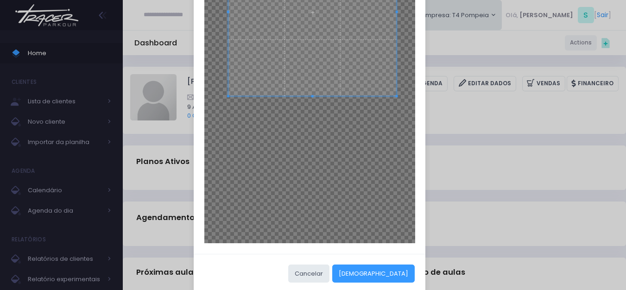
scroll to position [185, 0]
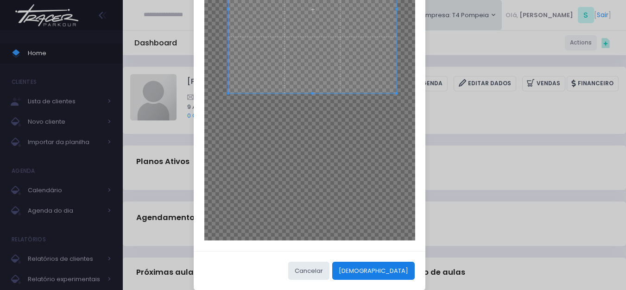
click at [396, 264] on button "[DEMOGRAPHIC_DATA]" at bounding box center [373, 271] width 82 height 18
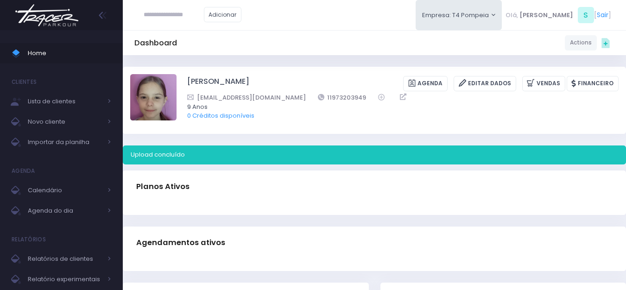
click at [51, 12] on img at bounding box center [47, 15] width 70 height 32
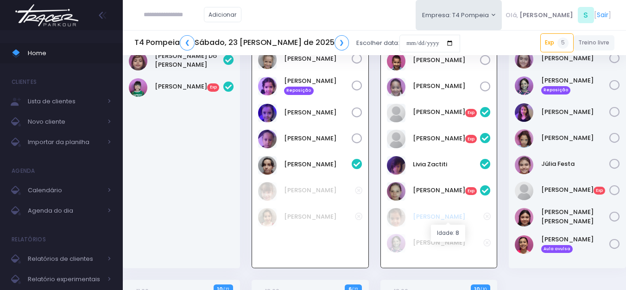
scroll to position [113, 0]
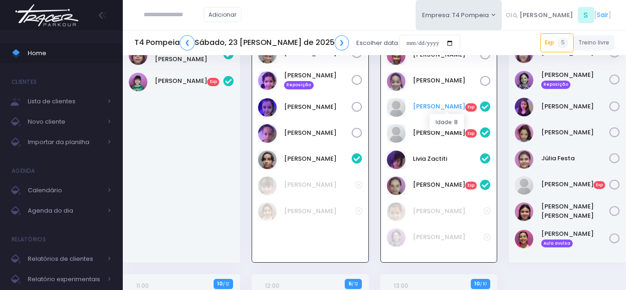
drag, startPoint x: 408, startPoint y: 107, endPoint x: 459, endPoint y: 110, distance: 51.0
click at [362, 110] on div "Laura Sanchez Exp" at bounding box center [310, 107] width 104 height 19
click at [446, 105] on link "Laura Sanchez Exp" at bounding box center [447, 106] width 68 height 9
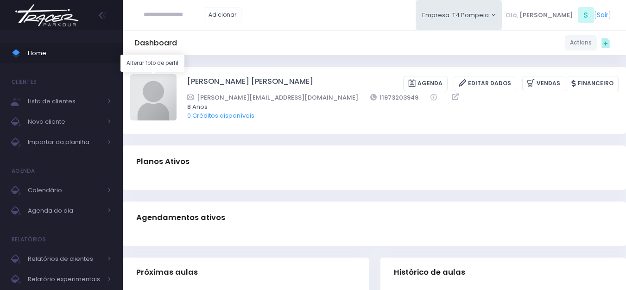
click at [170, 86] on img at bounding box center [153, 97] width 46 height 46
click at [176, 74] on input "file" at bounding box center [176, 74] width 0 height 0
type input "**********"
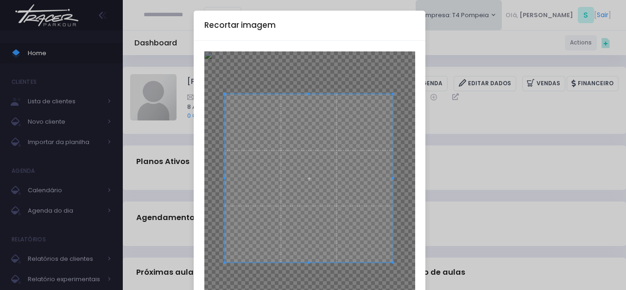
click at [302, 133] on span at bounding box center [308, 178] width 169 height 169
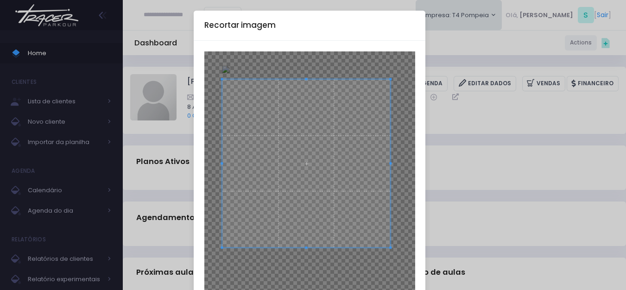
click at [300, 126] on span at bounding box center [306, 163] width 169 height 169
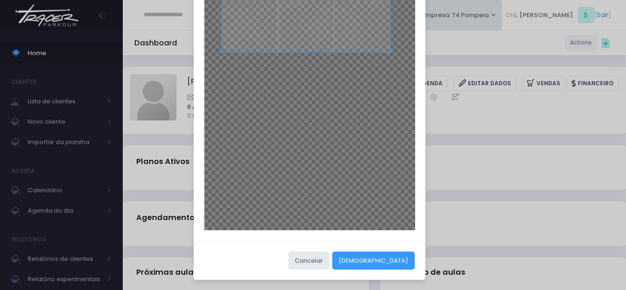
scroll to position [196, 0]
click at [389, 257] on button "[DEMOGRAPHIC_DATA]" at bounding box center [373, 260] width 82 height 18
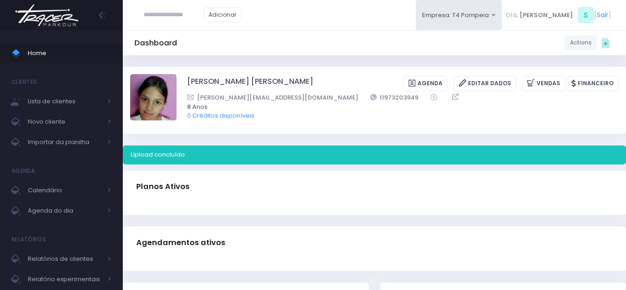
click at [51, 18] on img at bounding box center [47, 15] width 70 height 32
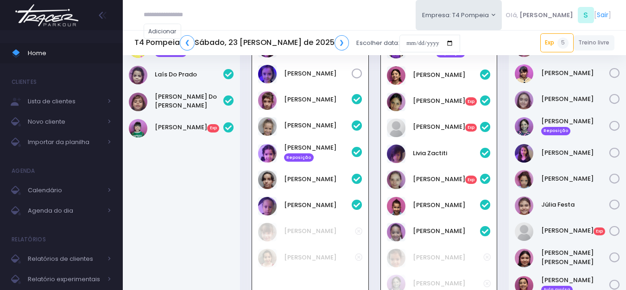
scroll to position [67, 0]
click at [427, 124] on link "[PERSON_NAME] Exp" at bounding box center [447, 126] width 68 height 9
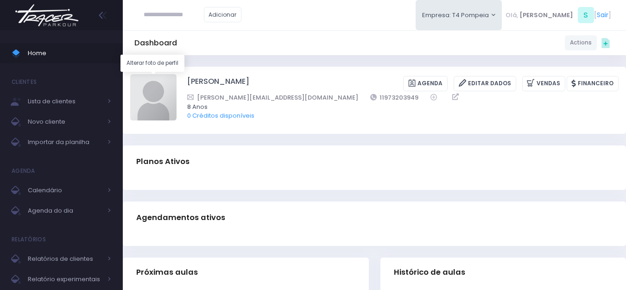
click at [153, 93] on img at bounding box center [153, 97] width 46 height 46
click at [176, 74] on input "file" at bounding box center [176, 74] width 0 height 0
type input "**********"
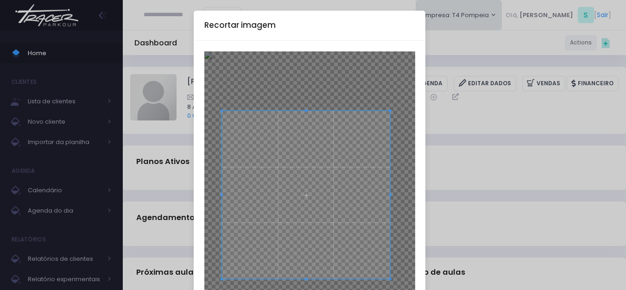
click at [296, 182] on span at bounding box center [305, 195] width 169 height 169
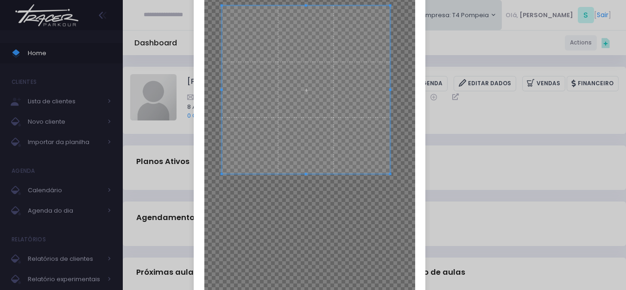
scroll to position [196, 0]
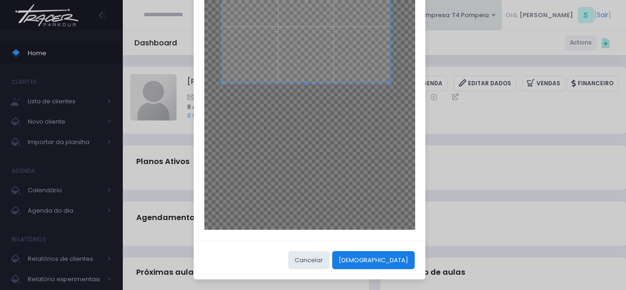
click at [397, 251] on button "Cortar" at bounding box center [373, 260] width 82 height 18
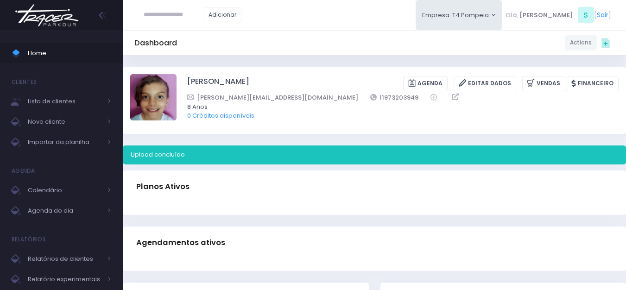
click at [48, 6] on img at bounding box center [47, 15] width 70 height 32
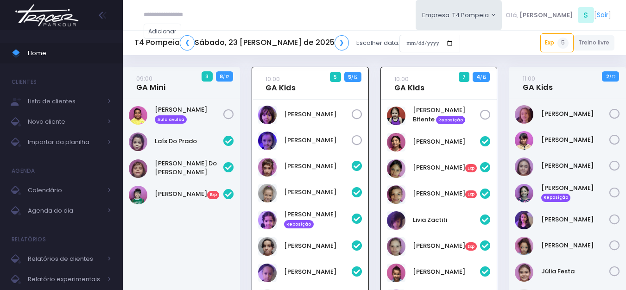
scroll to position [67, 0]
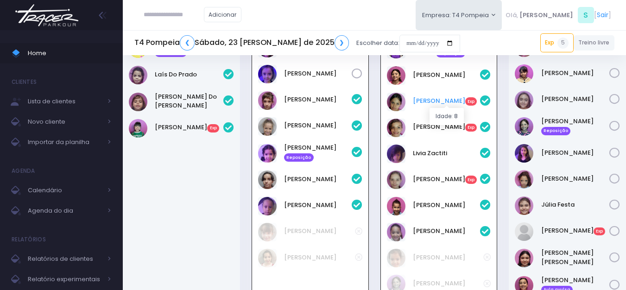
click at [430, 100] on link "[PERSON_NAME] Exp" at bounding box center [447, 100] width 68 height 9
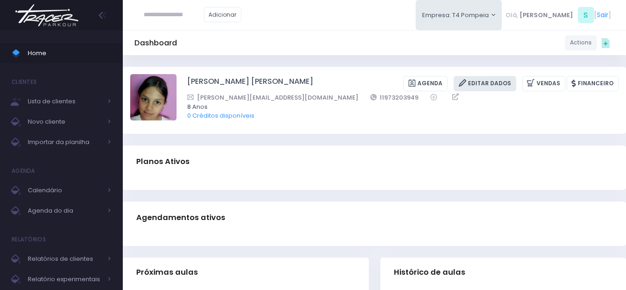
click at [505, 86] on link "Editar Dados" at bounding box center [484, 83] width 63 height 15
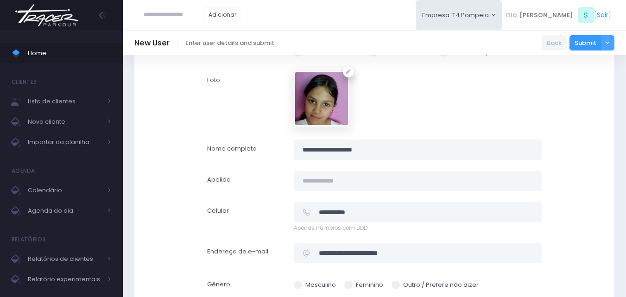
scroll to position [278, 0]
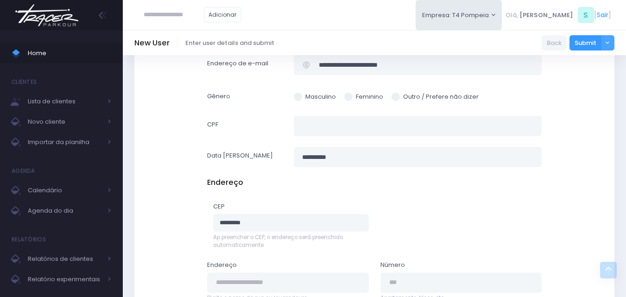
click at [60, 15] on img at bounding box center [47, 15] width 70 height 32
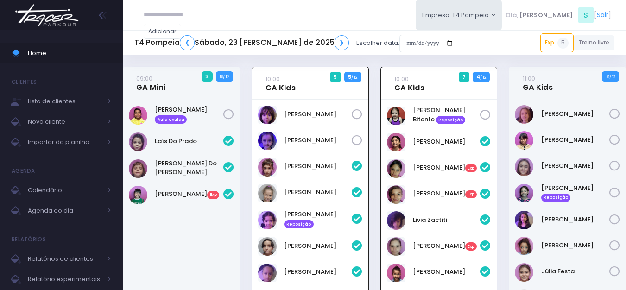
scroll to position [67, 0]
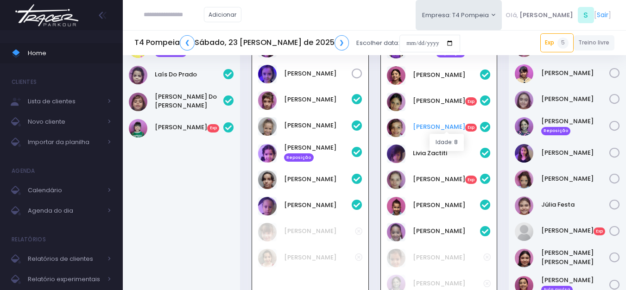
click at [421, 127] on link "[PERSON_NAME] Exp" at bounding box center [447, 126] width 68 height 9
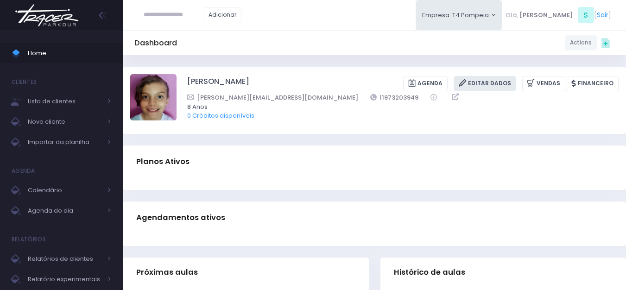
click at [514, 83] on link "Editar Dados" at bounding box center [484, 83] width 63 height 15
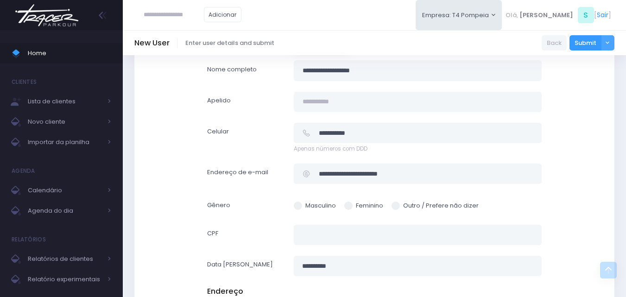
scroll to position [185, 0]
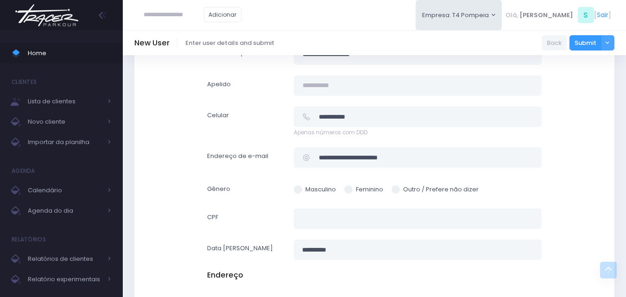
click at [30, 12] on img at bounding box center [47, 15] width 70 height 32
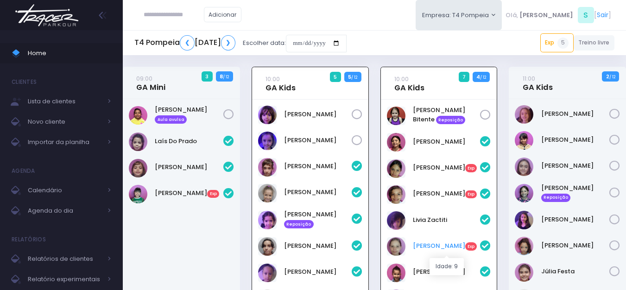
scroll to position [67, 0]
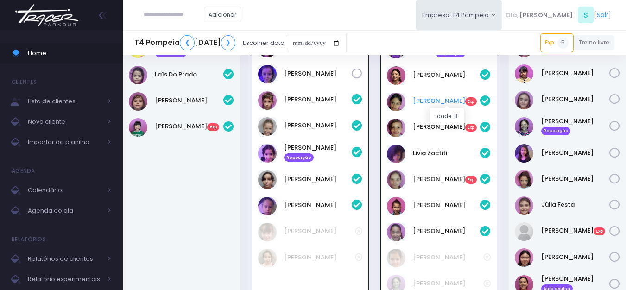
click at [427, 101] on link "Laura Sanchez Exp" at bounding box center [447, 100] width 68 height 9
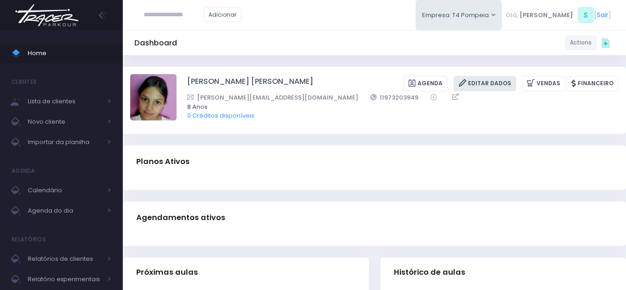
click at [486, 83] on link "Editar Dados" at bounding box center [484, 83] width 63 height 15
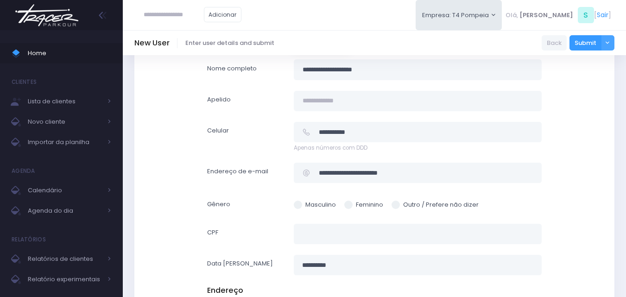
scroll to position [232, 0]
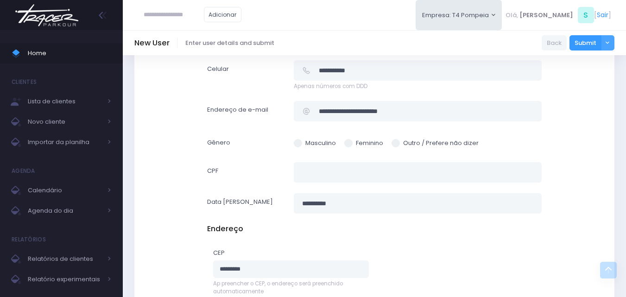
click at [66, 11] on img at bounding box center [47, 15] width 70 height 32
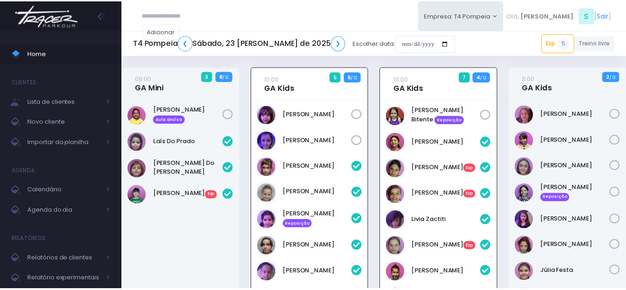
scroll to position [67, 0]
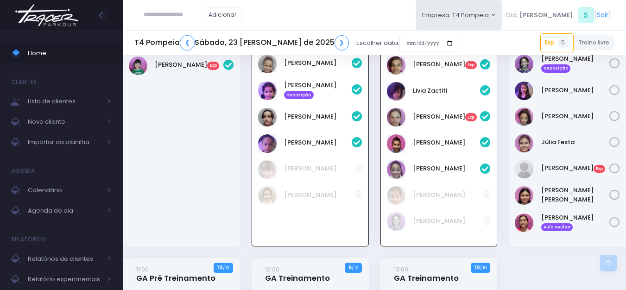
scroll to position [113, 0]
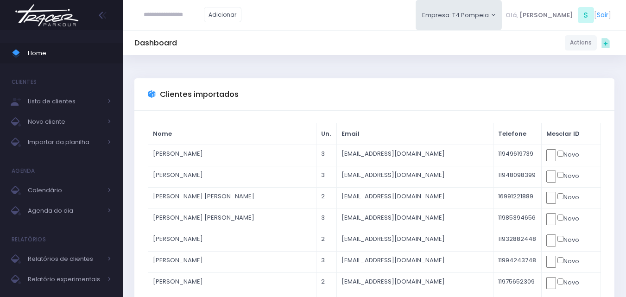
click at [63, 14] on img at bounding box center [47, 15] width 70 height 32
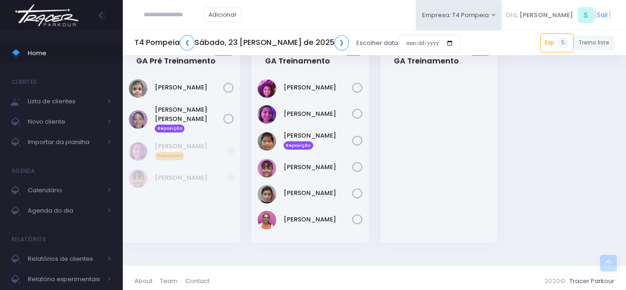
scroll to position [351, 0]
